Goal: Task Accomplishment & Management: Manage account settings

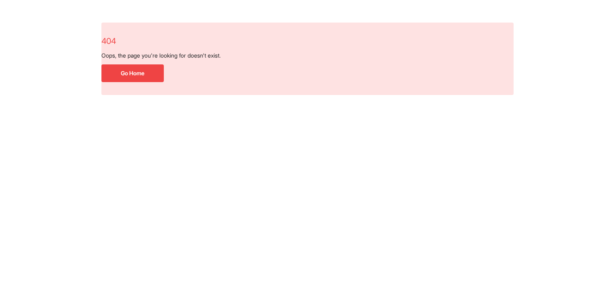
click at [142, 63] on section "404 Oops, the page you're looking for doesn't exist. Go Home" at bounding box center [307, 58] width 412 height 47
click at [147, 73] on button "Go Home" at bounding box center [132, 73] width 62 height 18
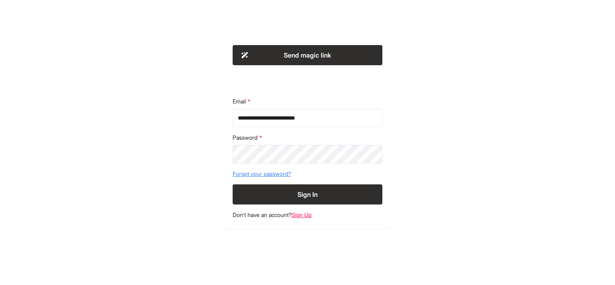
click at [319, 197] on button "Sign In" at bounding box center [308, 194] width 150 height 20
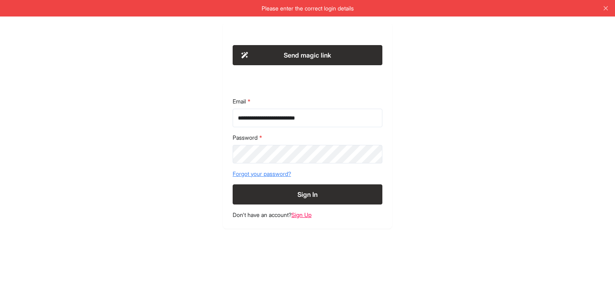
click at [287, 171] on link "Forgot your password?" at bounding box center [308, 174] width 150 height 8
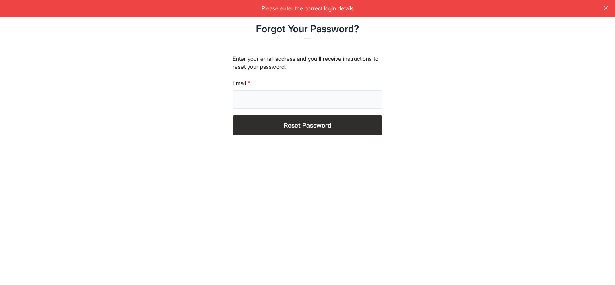
click at [272, 100] on input "Email" at bounding box center [308, 99] width 150 height 19
type input "**********"
click at [285, 129] on button "Reset Password" at bounding box center [308, 125] width 150 height 20
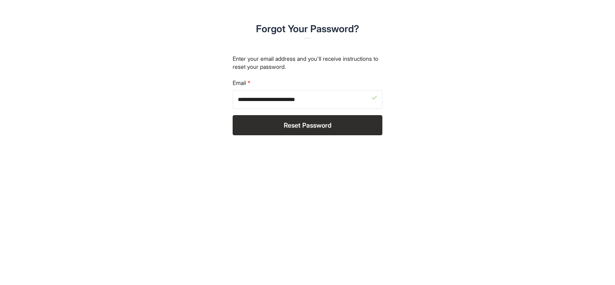
click at [289, 126] on button "Reset Password" at bounding box center [308, 125] width 150 height 20
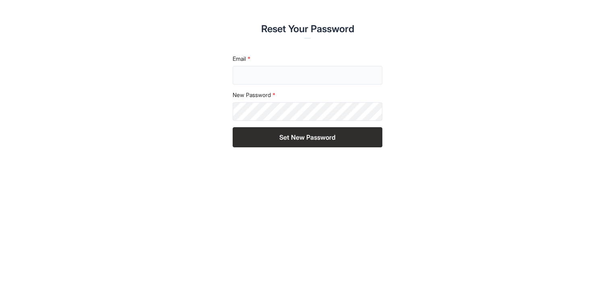
click at [275, 77] on input "Email" at bounding box center [308, 75] width 150 height 19
type input "**********"
click at [233, 127] on button "Set New Password" at bounding box center [308, 137] width 150 height 20
